Goal: Transaction & Acquisition: Purchase product/service

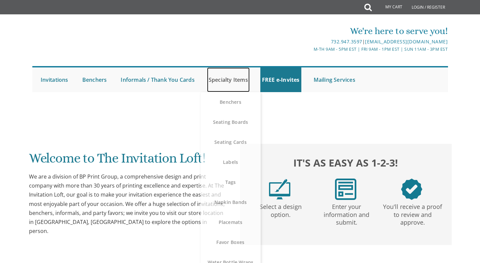
click at [226, 82] on link "Specialty Items" at bounding box center [228, 79] width 43 height 25
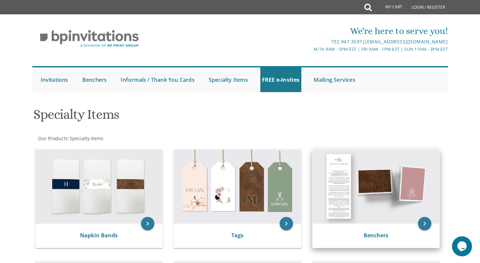
click at [366, 197] on img at bounding box center [376, 186] width 127 height 74
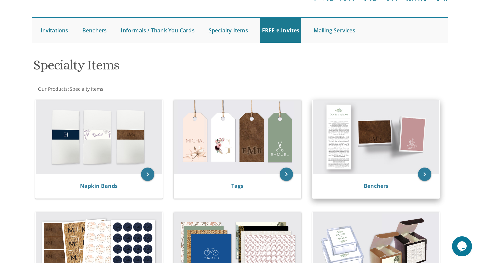
scroll to position [54, 0]
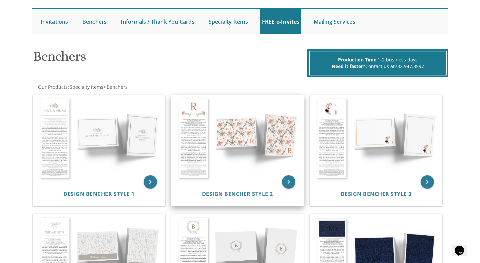
scroll to position [125, 0]
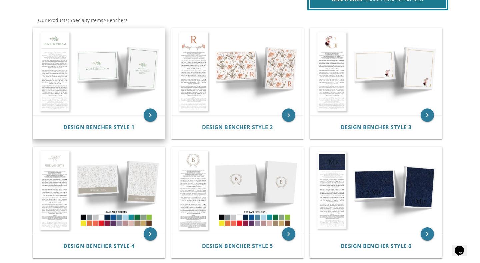
click at [111, 90] on img at bounding box center [99, 71] width 132 height 87
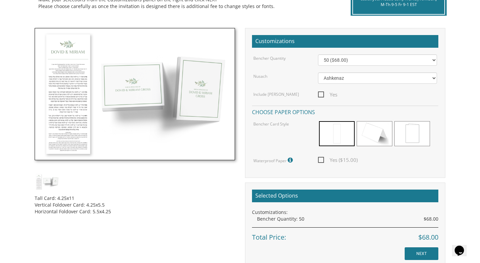
scroll to position [146, 0]
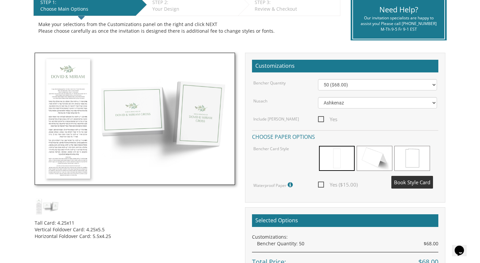
click at [406, 164] on span at bounding box center [412, 158] width 36 height 25
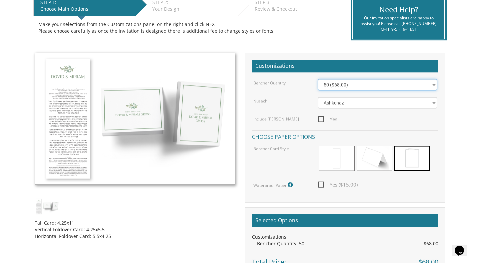
click at [375, 88] on select "50 ($68.00) 60 ($74.80) 70 ($81.60) 80 ($88.40) 90 ($95.20) 100 ($102.00) 125 (…" at bounding box center [377, 84] width 119 height 11
select select "125"
click at [318, 79] on select "50 ($68.00) 60 ($74.80) 70 ($81.60) 80 ($88.40) 90 ($95.20) 100 ($102.00) 125 (…" at bounding box center [377, 84] width 119 height 11
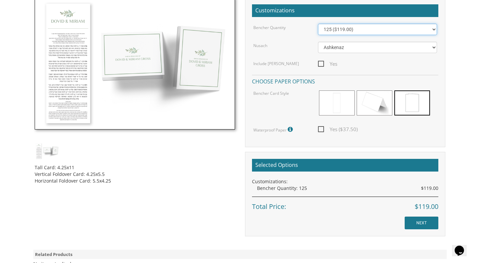
scroll to position [213, 0]
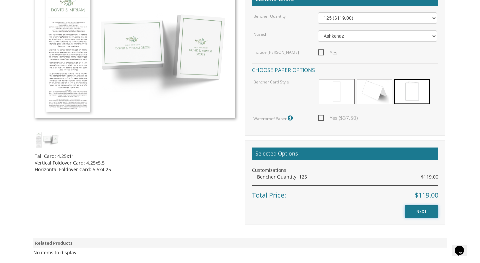
click at [416, 216] on input "NEXT" at bounding box center [422, 211] width 34 height 13
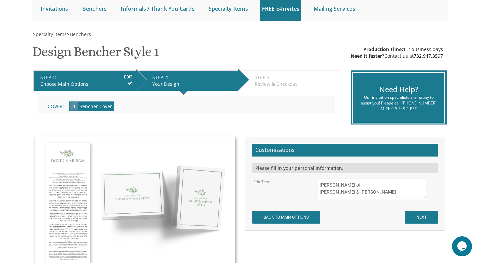
scroll to position [117, 0]
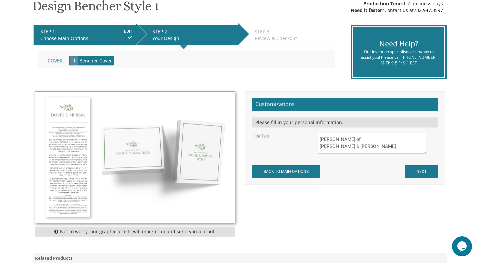
drag, startPoint x: 370, startPoint y: 148, endPoint x: 319, endPoint y: 138, distance: 52.6
click at [319, 138] on textarea "Sheva Brachos of Dovid & Miriam Gross" at bounding box center [372, 142] width 108 height 21
click at [318, 136] on textarea "Sheva Brachos of Dovid & Miriam Gross" at bounding box center [372, 142] width 108 height 21
type textarea "ים ג בר מצוה של יהודה ליב בו"
drag, startPoint x: 380, startPoint y: 148, endPoint x: 316, endPoint y: 137, distance: 64.6
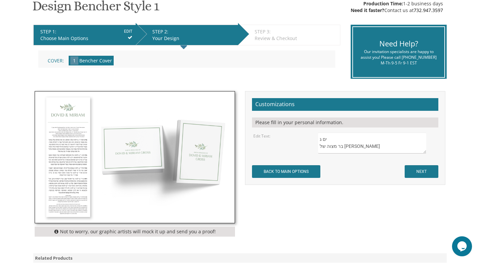
click at [316, 137] on div "Sheva Brachos of Dovid & Miriam Gross" at bounding box center [377, 142] width 129 height 21
click at [321, 139] on textarea "Sheva Brachos of Dovid & Miriam Gross" at bounding box center [372, 142] width 108 height 21
type textarea "בר מ"
drag, startPoint x: 332, startPoint y: 137, endPoint x: 313, endPoint y: 137, distance: 18.7
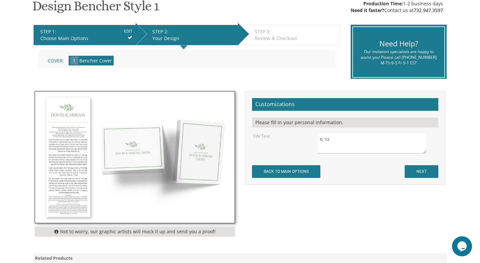
click at [313, 137] on div "Sheva Brachos of Dovid & Miriam Gross" at bounding box center [377, 142] width 129 height 21
type textarea "בר מצוה של יהודה ליב בוים"
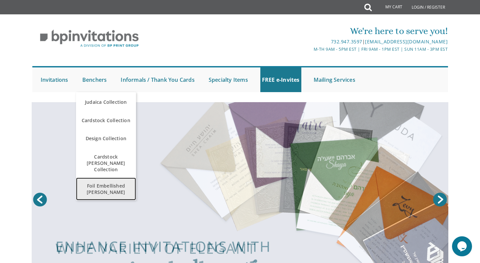
click at [90, 183] on span "Foil Embellished [PERSON_NAME]" at bounding box center [106, 188] width 57 height 19
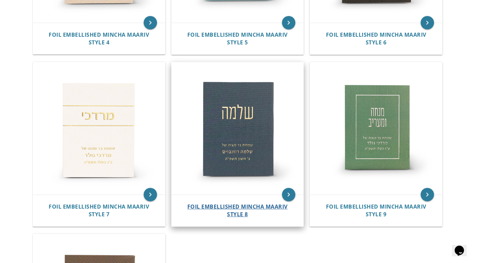
scroll to position [422, 0]
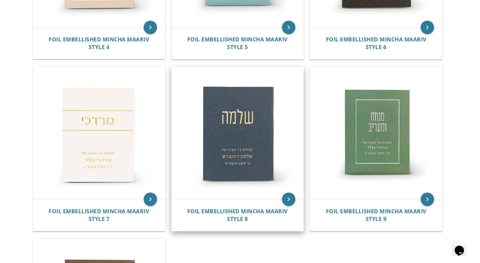
click at [252, 143] on img at bounding box center [238, 133] width 132 height 132
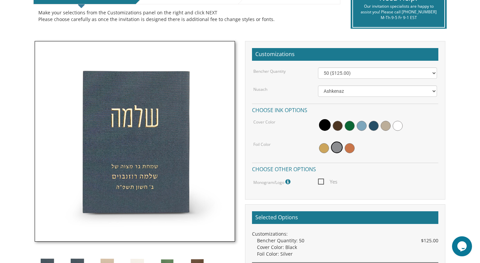
scroll to position [119, 0]
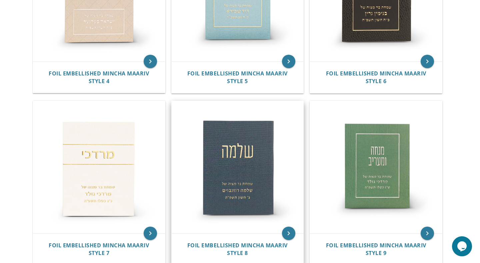
scroll to position [391, 0]
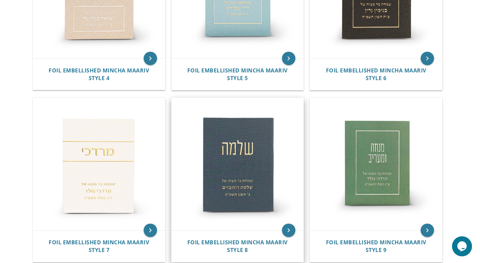
click at [240, 173] on img at bounding box center [238, 164] width 132 height 132
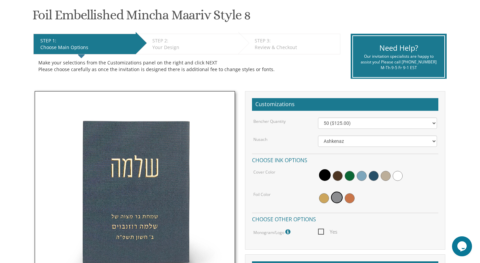
scroll to position [135, 0]
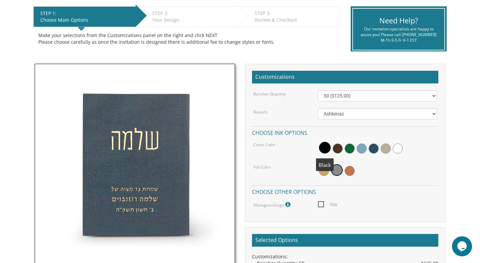
click at [322, 146] on span at bounding box center [325, 148] width 12 height 12
click at [323, 147] on span at bounding box center [325, 148] width 12 height 12
click at [321, 147] on span at bounding box center [325, 148] width 12 height 12
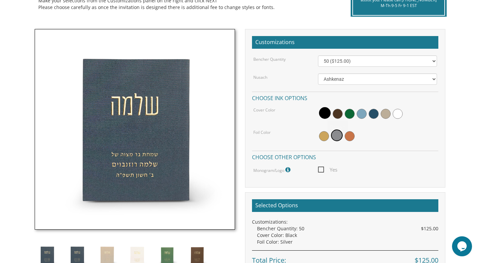
scroll to position [169, 0]
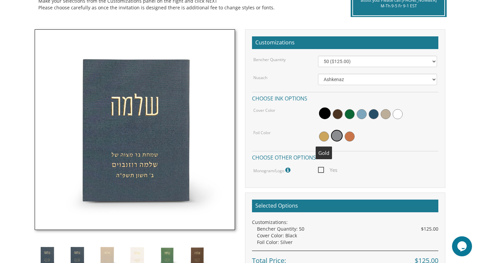
click at [323, 135] on span at bounding box center [324, 136] width 10 height 10
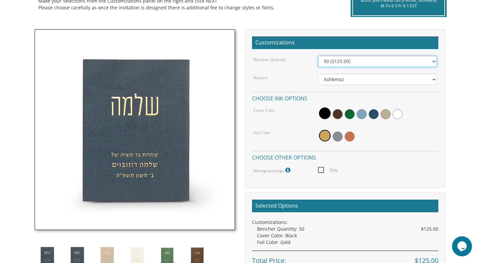
click at [350, 62] on select "50 ($125.00) 60 ($150.00) 70 ($175.00) 80 ($200.00) 90 ($225.00) 100 ($250.00) …" at bounding box center [377, 61] width 119 height 11
select select "80"
click at [318, 56] on select "50 ($125.00) 60 ($150.00) 70 ($175.00) 80 ($200.00) 90 ($225.00) 100 ($250.00) …" at bounding box center [377, 61] width 119 height 11
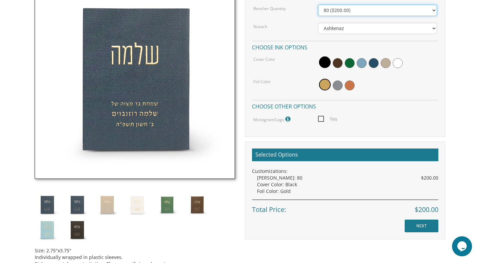
scroll to position [223, 0]
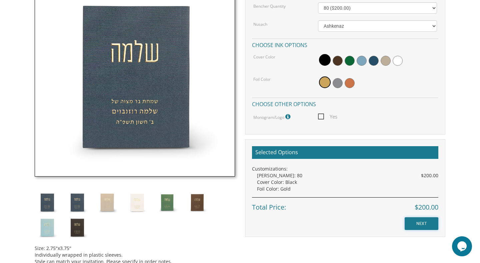
click at [416, 223] on input "NEXT" at bounding box center [422, 223] width 34 height 13
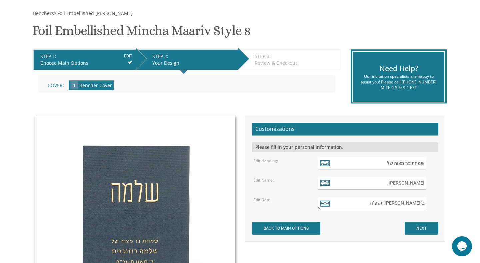
scroll to position [126, 0]
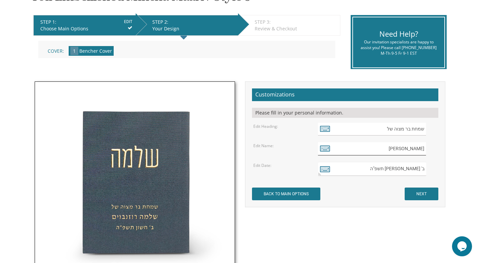
drag, startPoint x: 394, startPoint y: 146, endPoint x: 428, endPoint y: 150, distance: 34.5
click at [428, 150] on div "שלמה רוזנבוים" at bounding box center [377, 148] width 119 height 13
type input "יהודה ליב בוים"
drag, startPoint x: 392, startPoint y: 168, endPoint x: 432, endPoint y: 171, distance: 40.1
click at [432, 171] on div "ב' חשון תשפ"ה" at bounding box center [377, 169] width 119 height 14
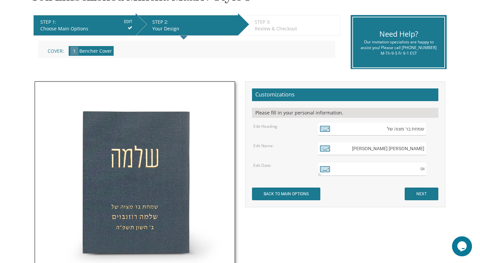
type textarea "ו"
type textarea "ט׳׳ו מרחשון תשפ׳׳ו"
click at [418, 194] on input "NEXT" at bounding box center [422, 193] width 34 height 13
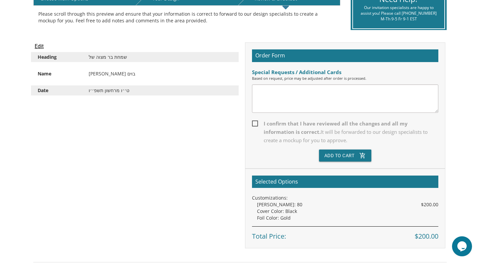
scroll to position [159, 0]
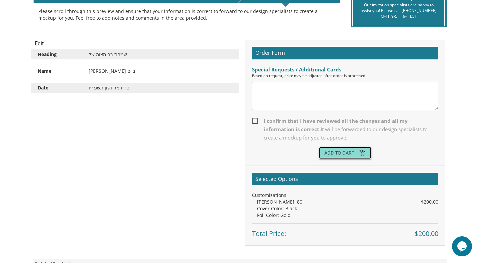
click at [330, 153] on button "Add To Cart add_shopping_cart" at bounding box center [345, 153] width 53 height 12
click at [254, 118] on span "I confirm that I have reviewed all the changes and all my information is correc…" at bounding box center [345, 129] width 186 height 25
click at [254, 118] on input "I confirm that I have reviewed all the changes and all my information is correc…" at bounding box center [254, 120] width 4 height 4
checkbox input "true"
click at [332, 153] on button "Add To Cart add_shopping_cart" at bounding box center [345, 153] width 53 height 12
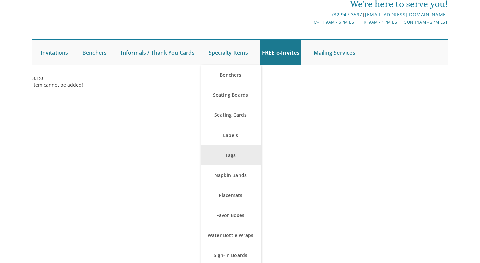
scroll to position [29, 0]
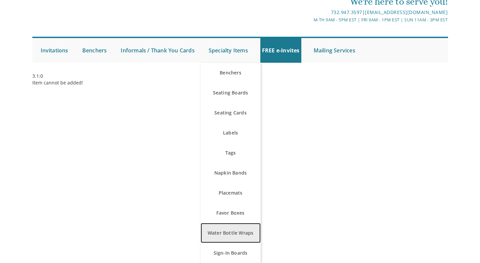
click at [228, 228] on link "Water Bottle Wraps" at bounding box center [231, 233] width 60 height 20
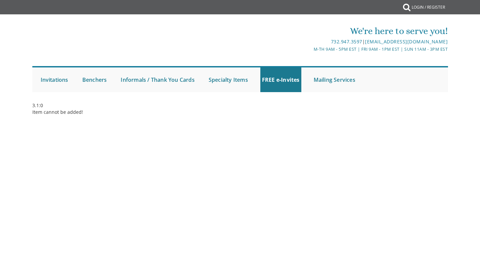
scroll to position [0, 0]
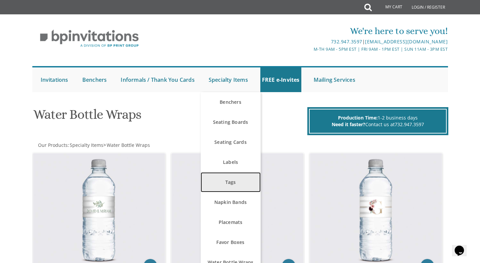
click at [233, 175] on link "Tags" at bounding box center [231, 182] width 60 height 20
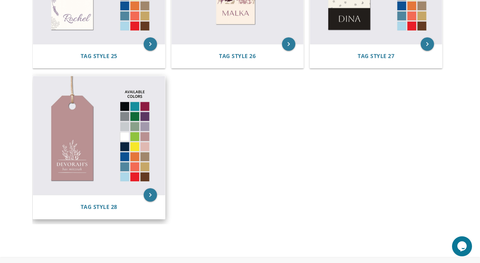
scroll to position [1430, 0]
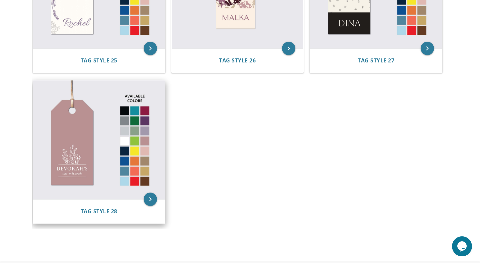
click at [134, 131] on img at bounding box center [99, 139] width 132 height 119
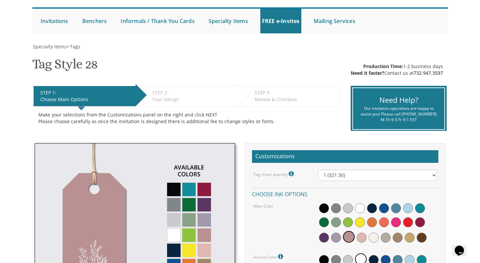
scroll to position [145, 0]
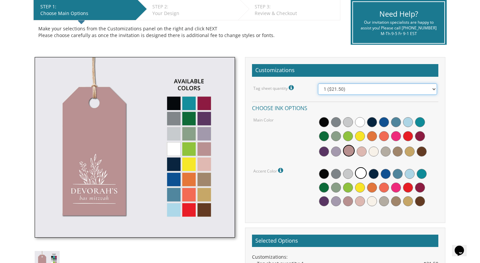
click at [349, 89] on select "1 ($21.50) 2 ($25.00) 3 ($28.50) 4 ($32.00) 5 ($35.50) 6 ($39.00) 7 ($42.50) 8 …" at bounding box center [377, 88] width 119 height 11
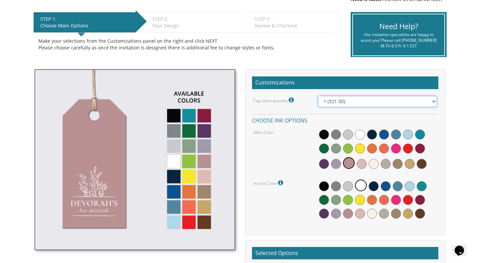
scroll to position [110, 0]
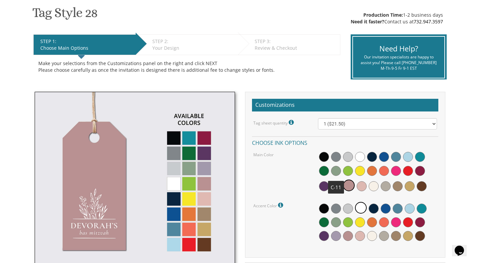
click at [337, 168] on span at bounding box center [336, 171] width 10 height 10
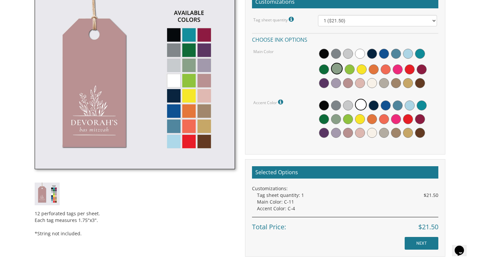
scroll to position [218, 0]
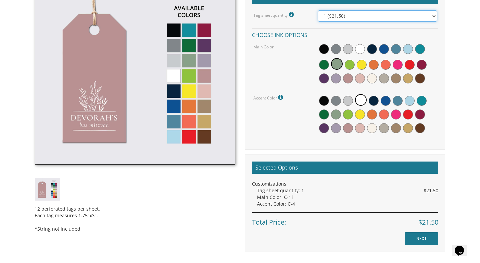
click at [334, 14] on select "1 ($21.50) 2 ($25.00) 3 ($28.50) 4 ($32.00) 5 ($35.50) 6 ($39.00) 7 ($42.50) 8 …" at bounding box center [377, 15] width 119 height 11
select select "3"
click at [318, 10] on select "1 ($21.50) 2 ($25.00) 3 ($28.50) 4 ($32.00) 5 ($35.50) 6 ($39.00) 7 ($42.50) 8 …" at bounding box center [377, 15] width 119 height 11
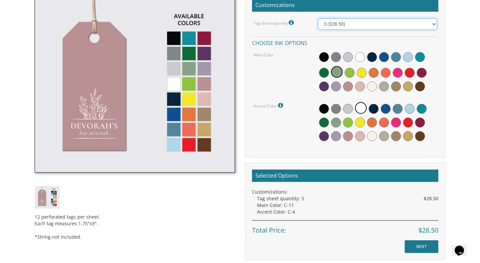
scroll to position [205, 0]
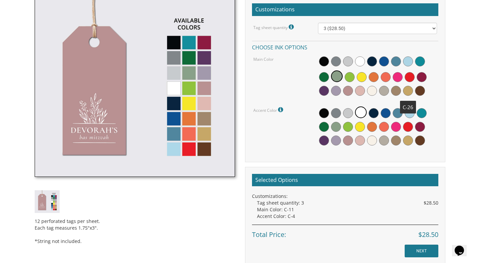
click at [406, 90] on span at bounding box center [408, 91] width 10 height 10
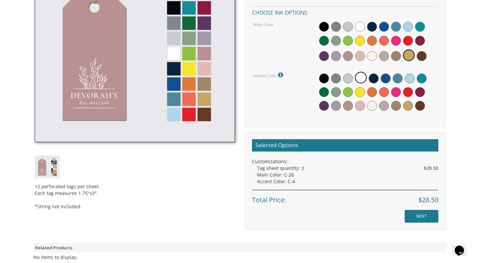
scroll to position [240, 0]
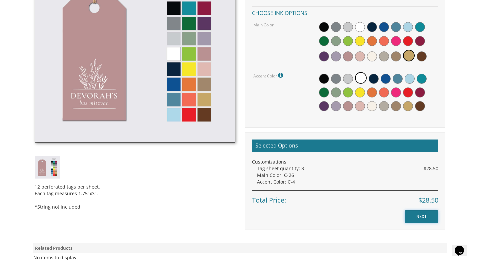
click at [414, 214] on input "NEXT" at bounding box center [422, 216] width 34 height 13
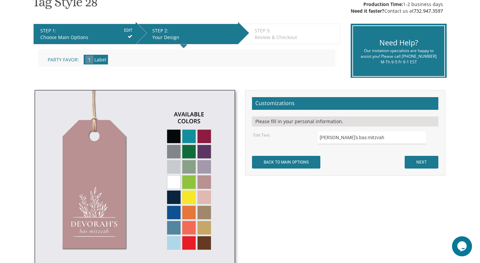
scroll to position [136, 0]
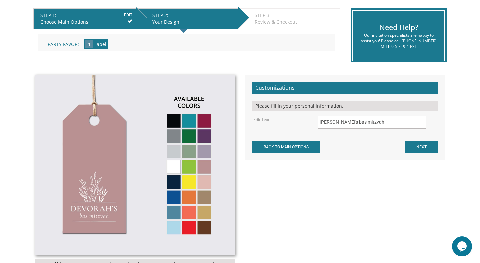
drag, startPoint x: 341, startPoint y: 122, endPoint x: 320, endPoint y: 124, distance: 21.4
click at [320, 124] on input "Devorah's bas mitzvah" at bounding box center [372, 122] width 108 height 13
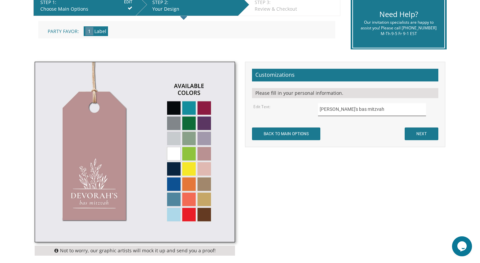
scroll to position [154, 0]
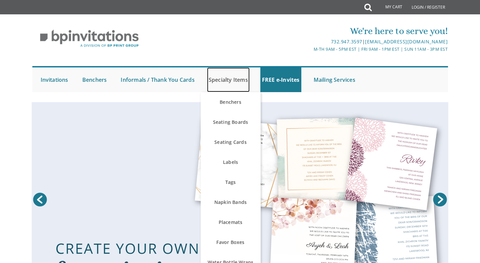
click at [229, 81] on link "Specialty Items" at bounding box center [228, 79] width 43 height 25
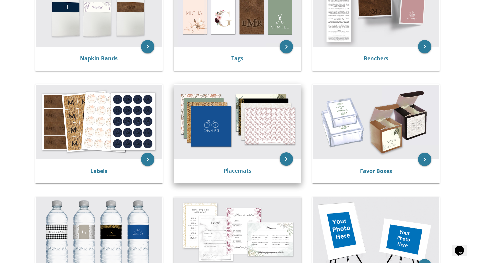
scroll to position [138, 0]
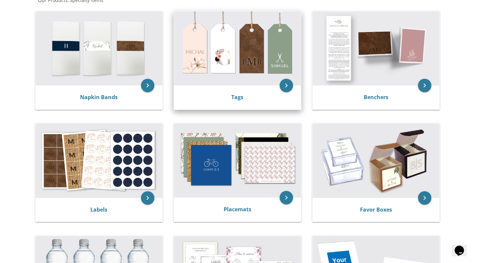
click at [243, 65] on img at bounding box center [237, 48] width 127 height 74
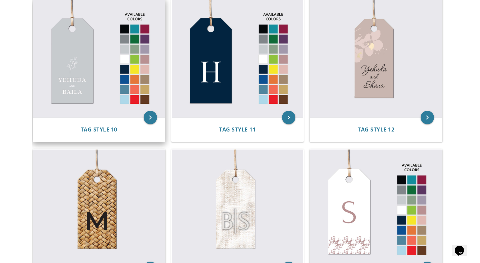
scroll to position [594, 0]
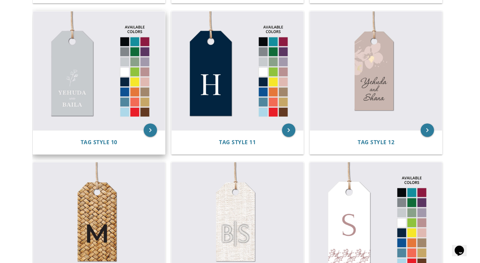
click at [83, 89] on img at bounding box center [99, 70] width 132 height 119
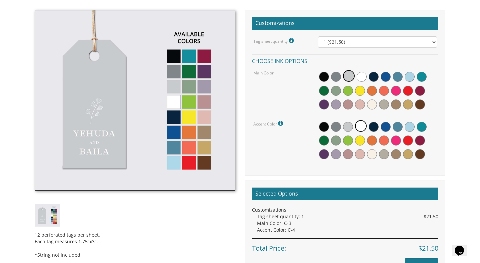
scroll to position [187, 0]
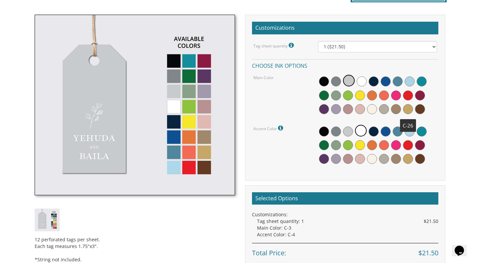
click at [406, 108] on span at bounding box center [408, 109] width 10 height 10
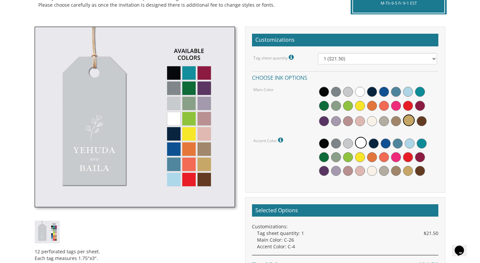
scroll to position [162, 0]
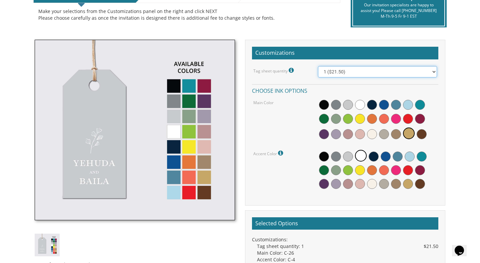
click at [349, 73] on select "1 ($21.50) 2 ($25.00) 3 ($28.50) 4 ($32.00) 5 ($35.50) 6 ($39.00) 7 ($42.50) 8 …" at bounding box center [377, 71] width 119 height 11
select select "3"
click at [318, 66] on select "1 ($21.50) 2 ($25.00) 3 ($28.50) 4 ($32.00) 5 ($35.50) 6 ($39.00) 7 ($42.50) 8 …" at bounding box center [377, 71] width 119 height 11
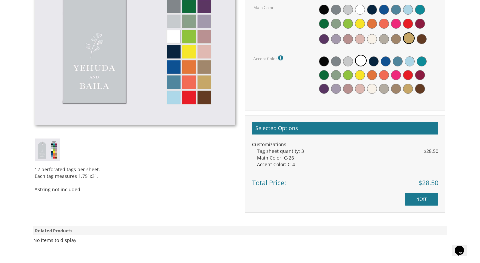
scroll to position [258, 0]
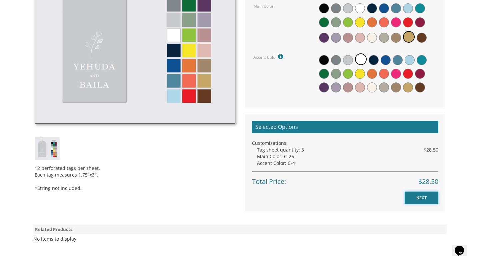
click at [411, 197] on input "NEXT" at bounding box center [422, 197] width 34 height 13
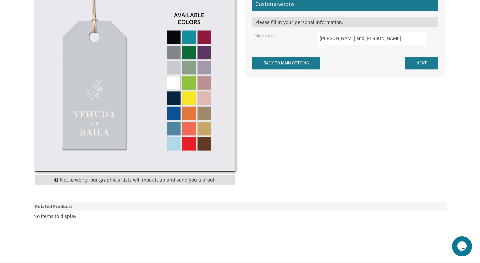
scroll to position [202, 0]
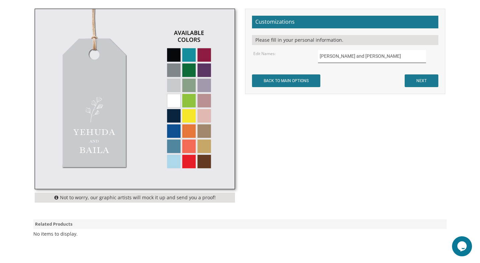
drag, startPoint x: 362, startPoint y: 56, endPoint x: 316, endPoint y: 59, distance: 46.1
click at [316, 59] on div "Yehuda and Baila" at bounding box center [377, 56] width 129 height 13
drag, startPoint x: 360, startPoint y: 55, endPoint x: 320, endPoint y: 55, distance: 39.7
click at [320, 55] on input "Yehuda and Baila" at bounding box center [372, 56] width 108 height 13
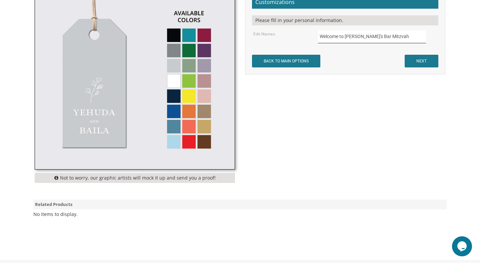
scroll to position [222, 0]
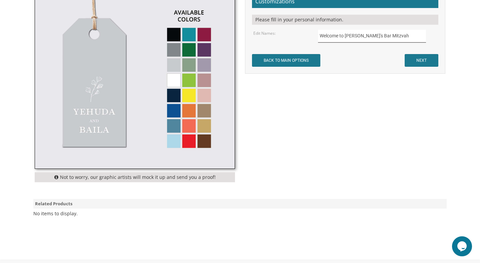
type input "Welcome to Yehuda's Bar Mitzvah"
